Goal: Navigation & Orientation: Understand site structure

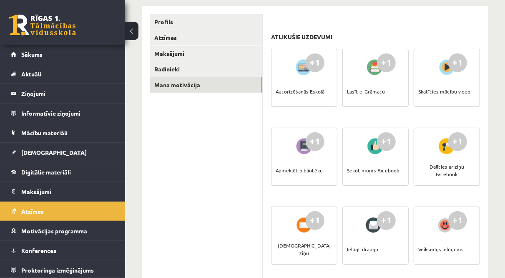
scroll to position [104, 0]
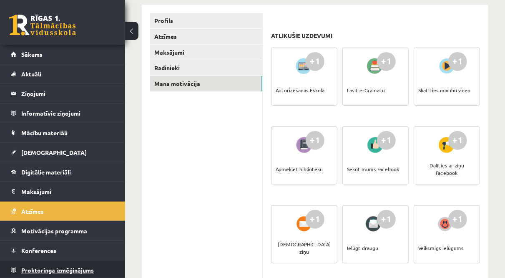
click at [53, 269] on span "Proktoringa izmēģinājums" at bounding box center [57, 270] width 73 height 8
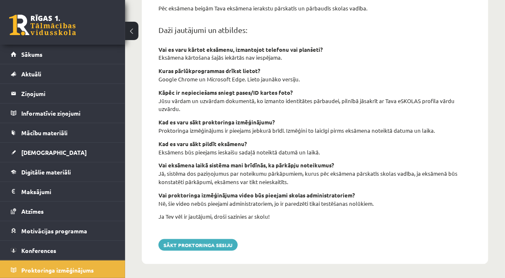
scroll to position [348, 0]
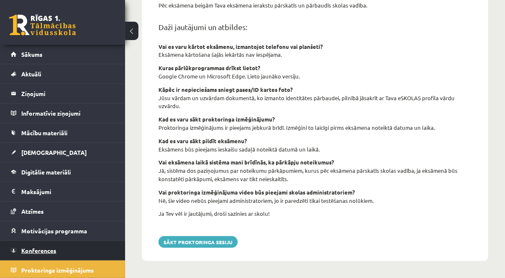
click at [59, 250] on link "Konferences" at bounding box center [63, 249] width 104 height 19
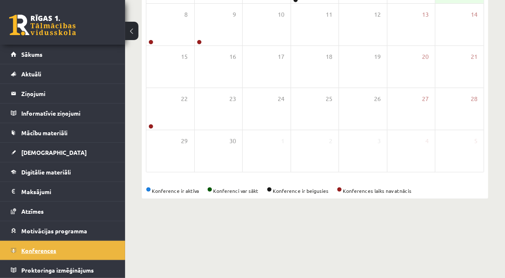
scroll to position [120, 0]
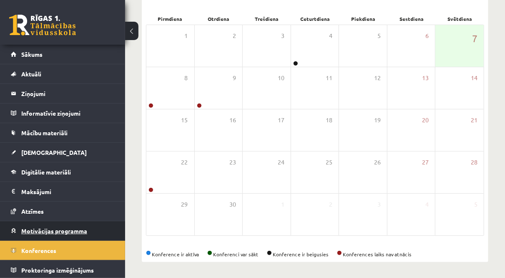
click at [45, 227] on span "Motivācijas programma" at bounding box center [54, 231] width 66 height 8
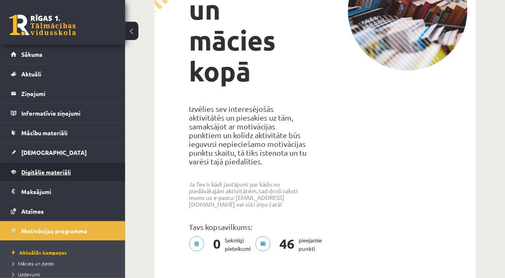
click at [50, 162] on link "Digitālie materiāli" at bounding box center [63, 171] width 104 height 19
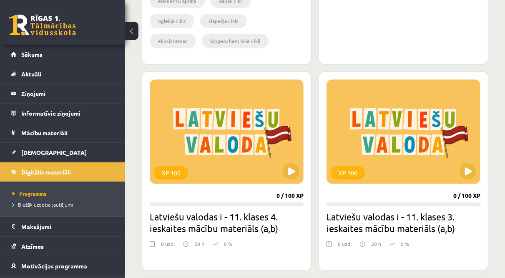
scroll to position [2451, 0]
click at [53, 120] on legend "Informatīvie ziņojumi 0" at bounding box center [67, 112] width 93 height 19
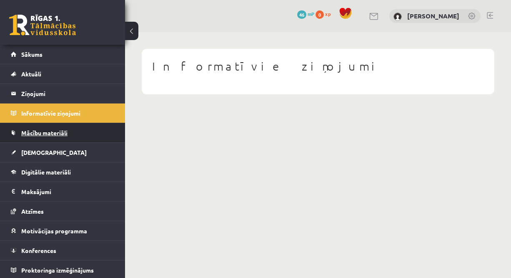
click at [53, 127] on link "Mācību materiāli" at bounding box center [63, 132] width 104 height 19
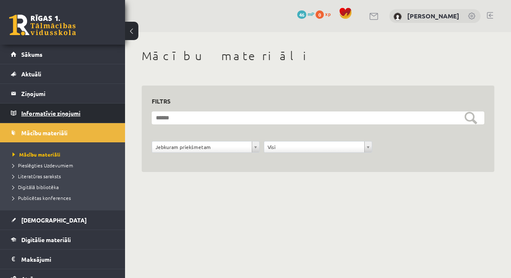
click at [40, 111] on legend "Informatīvie ziņojumi 0" at bounding box center [67, 112] width 93 height 19
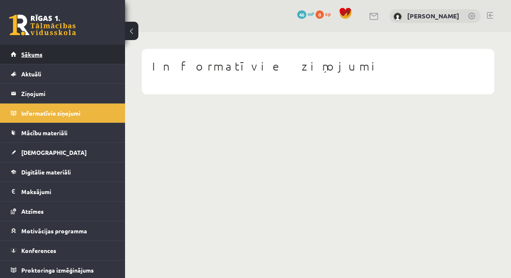
click at [46, 60] on link "Sākums" at bounding box center [63, 54] width 104 height 19
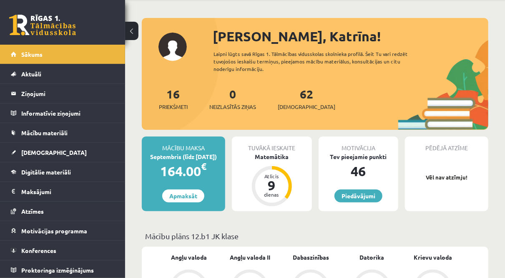
scroll to position [32, 0]
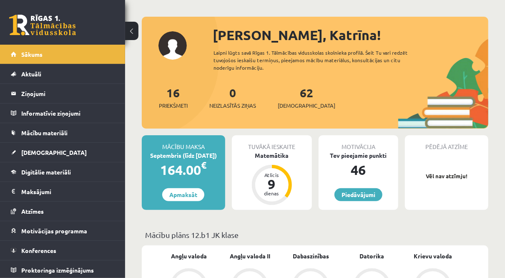
click at [233, 64] on div "Laipni lūgts savā Rīgas 1. Tālmācības vidusskolas skolnieka profilā. Šeit Tu va…" at bounding box center [317, 60] width 208 height 23
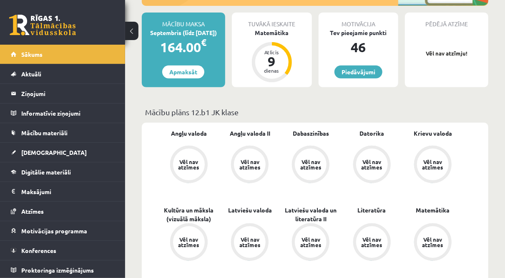
scroll to position [155, 0]
